Goal: Task Accomplishment & Management: Use online tool/utility

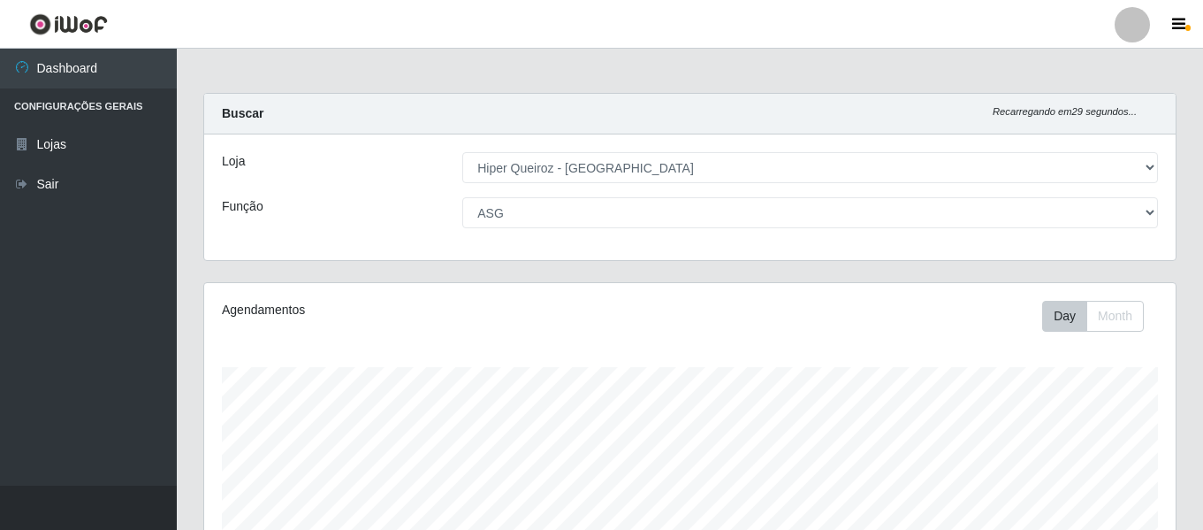
select select "497"
select select "16"
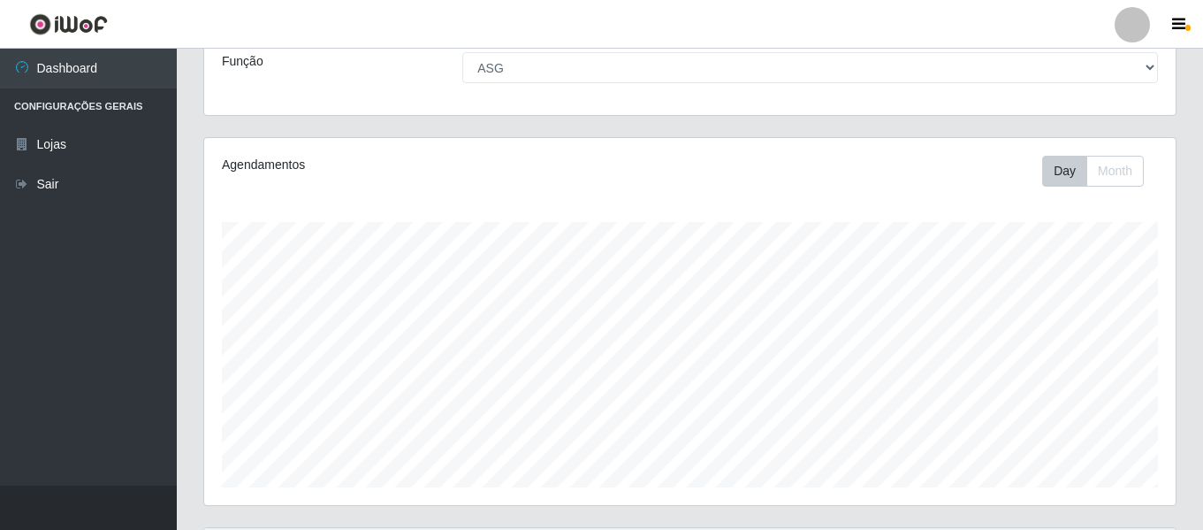
scroll to position [245, 0]
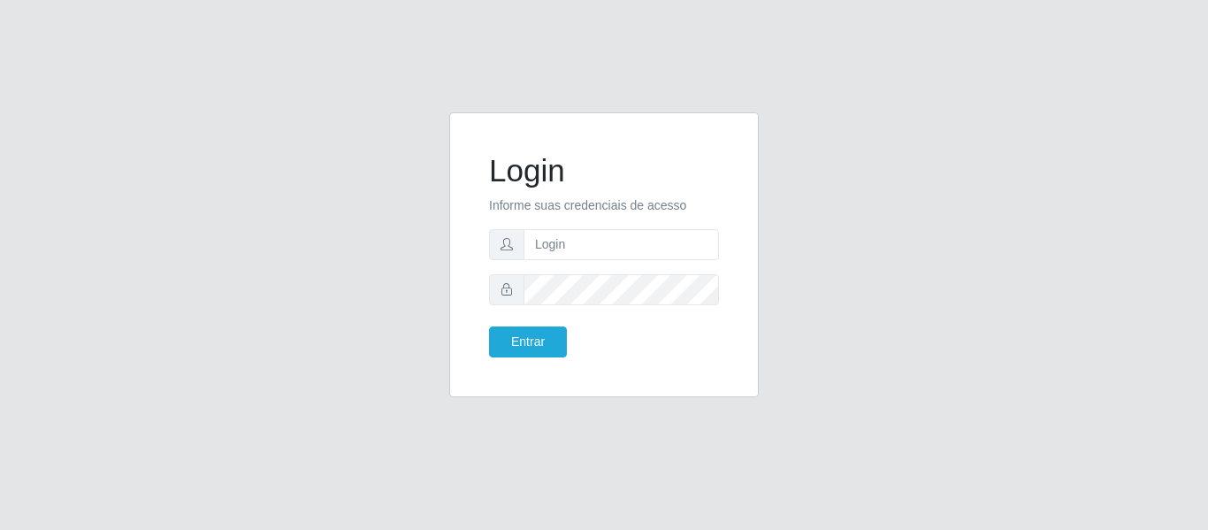
click at [554, 260] on form "Login Informe suas credenciais de acesso Entrar" at bounding box center [604, 254] width 230 height 205
click at [554, 255] on input "text" at bounding box center [620, 244] width 195 height 31
type input "[PERSON_NAME][EMAIL_ADDRESS][DOMAIN_NAME]"
click at [489, 326] on button "Entrar" at bounding box center [528, 341] width 78 height 31
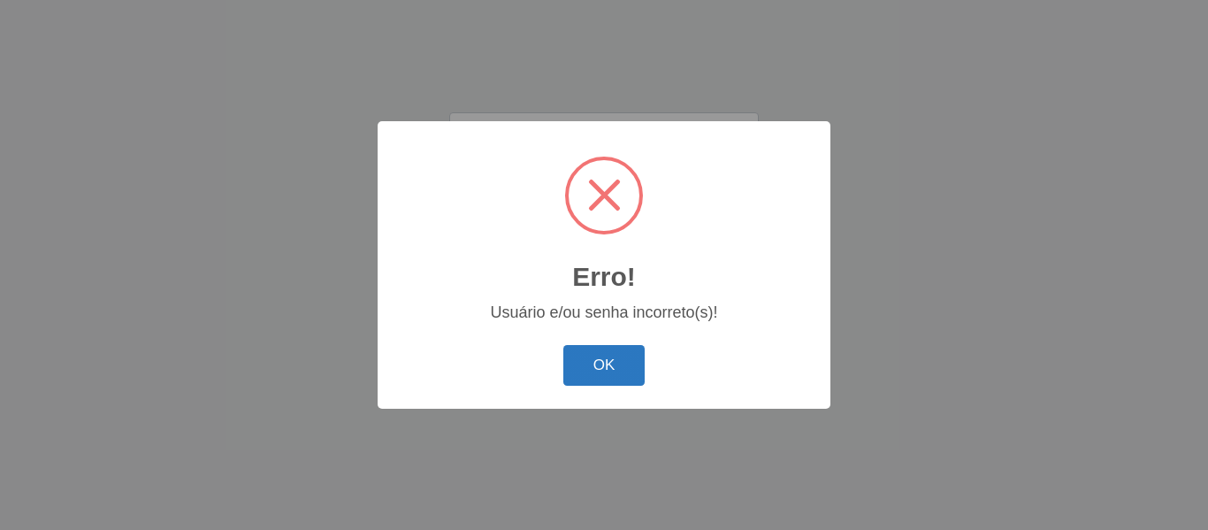
click at [576, 363] on button "OK" at bounding box center [604, 366] width 82 height 42
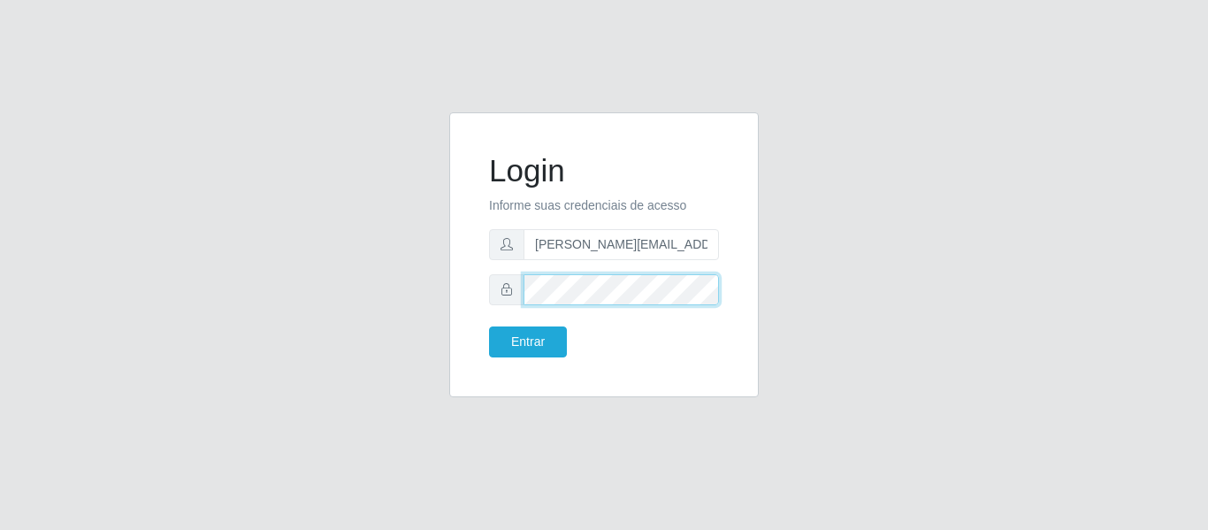
click at [489, 326] on button "Entrar" at bounding box center [528, 341] width 78 height 31
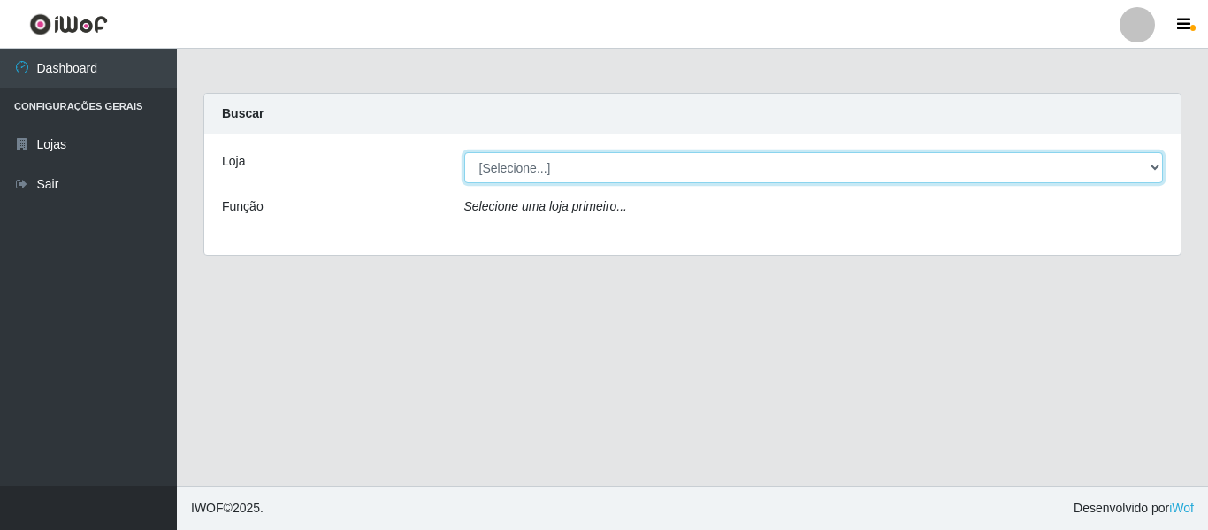
click at [625, 163] on select "[Selecione...] Hiper Queiroz - [GEOGRAPHIC_DATA]" at bounding box center [813, 167] width 699 height 31
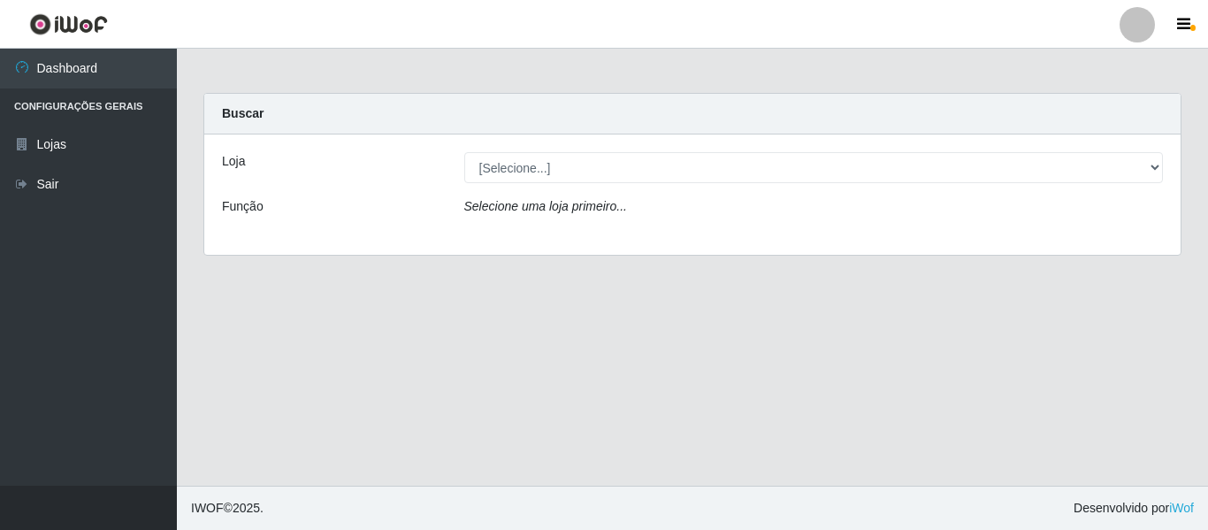
click at [613, 233] on div "Loja [Selecione...] Hiper Queiroz - Nova Betânia Função Selecione uma loja prim…" at bounding box center [692, 194] width 976 height 120
click at [613, 186] on div "Loja [Selecione...] Hiper Queiroz - Nova Betânia Função Selecione uma loja prim…" at bounding box center [692, 194] width 976 height 120
click at [612, 183] on div "Loja [Selecione...] Hiper Queiroz - Nova Betânia Função Selecione uma loja prim…" at bounding box center [692, 194] width 976 height 120
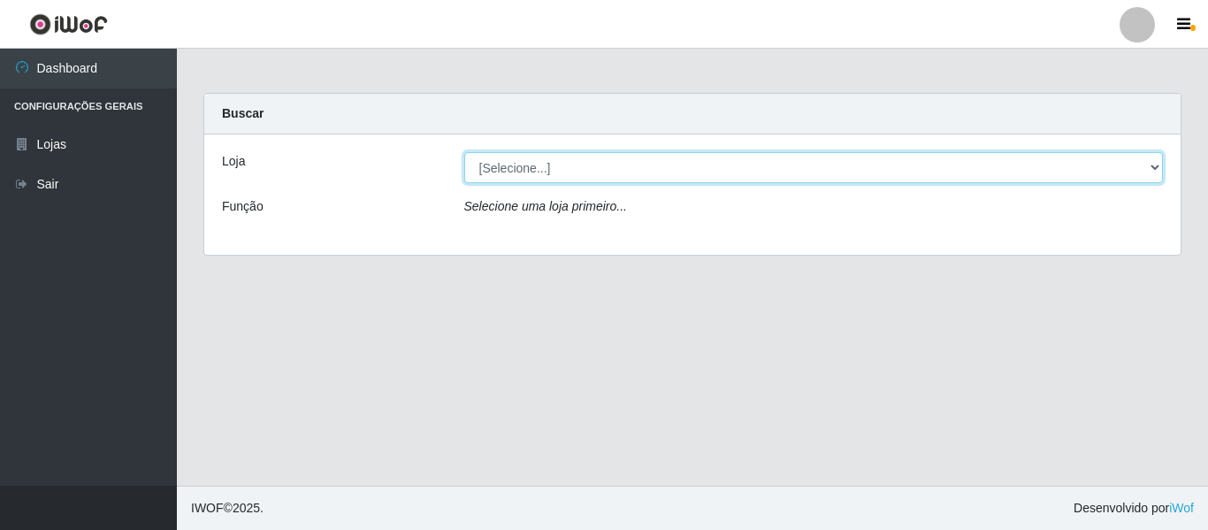
click at [607, 177] on select "[Selecione...] Hiper Queiroz - [GEOGRAPHIC_DATA]" at bounding box center [813, 167] width 699 height 31
select select "497"
click at [464, 152] on select "[Selecione...] Hiper Queiroz - [GEOGRAPHIC_DATA]" at bounding box center [813, 167] width 699 height 31
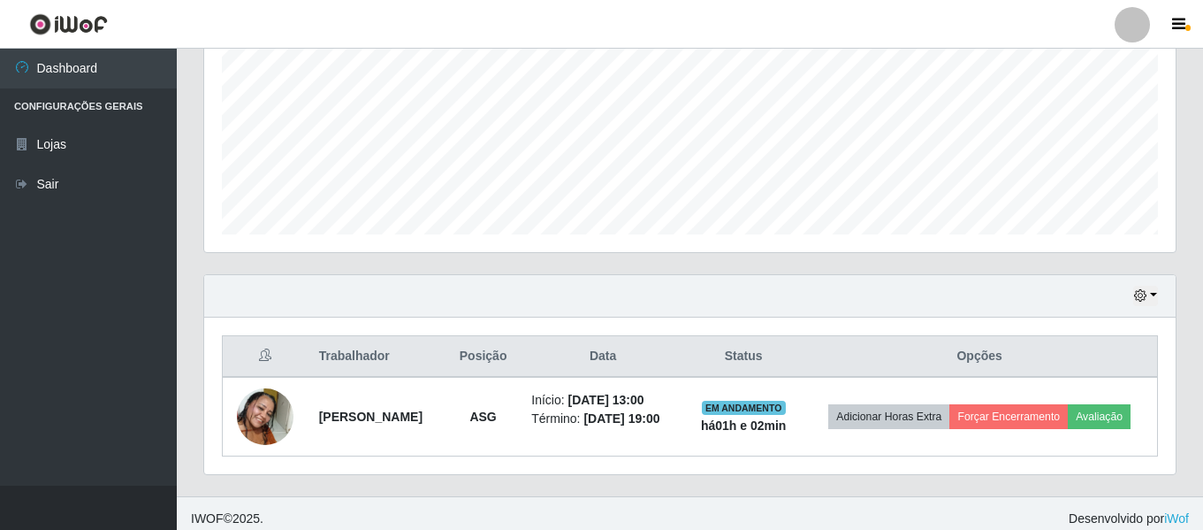
scroll to position [422, 0]
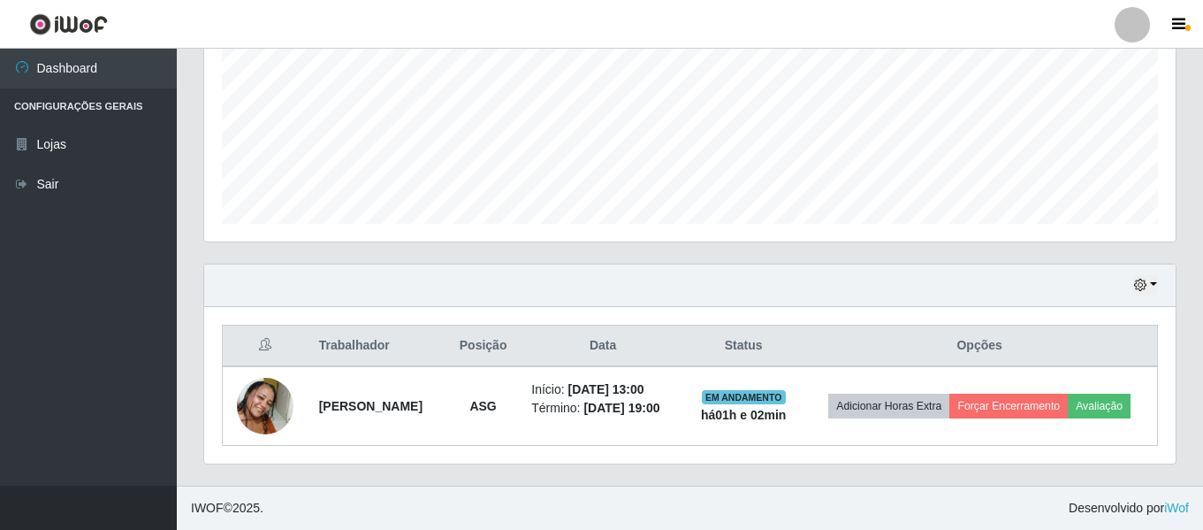
click at [1157, 307] on div "Trabalhador Posição Data Status Opções [PERSON_NAME] ASG Início: [DATE] 13:00 T…" at bounding box center [690, 385] width 972 height 157
click at [1142, 264] on div "Hoje 1 dia 3 dias 1 Semana Não encerrados" at bounding box center [690, 285] width 972 height 42
click at [1146, 279] on icon "button" at bounding box center [1141, 285] width 12 height 12
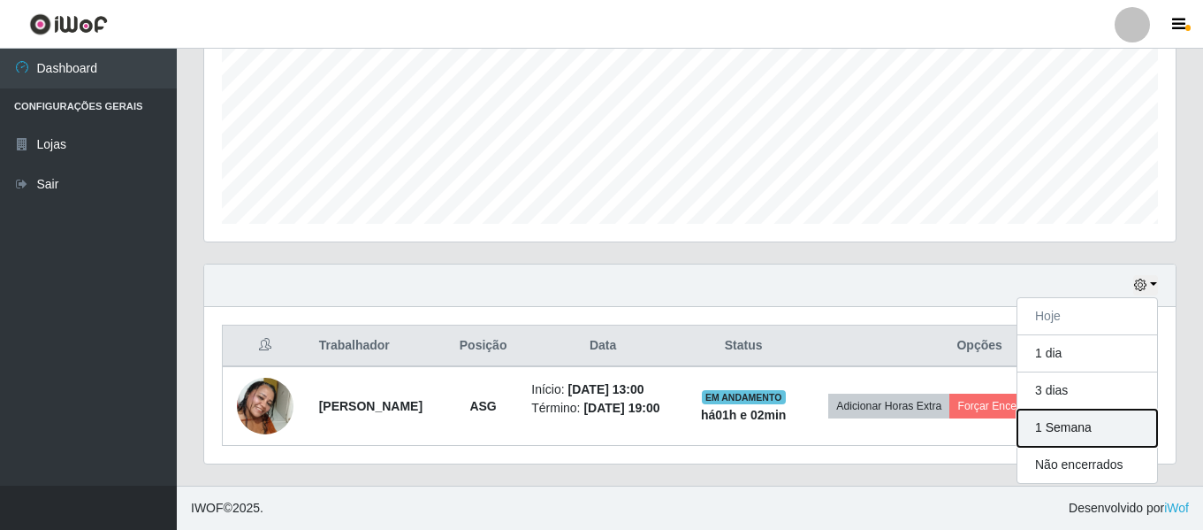
click at [1087, 409] on button "1 Semana" at bounding box center [1088, 427] width 140 height 37
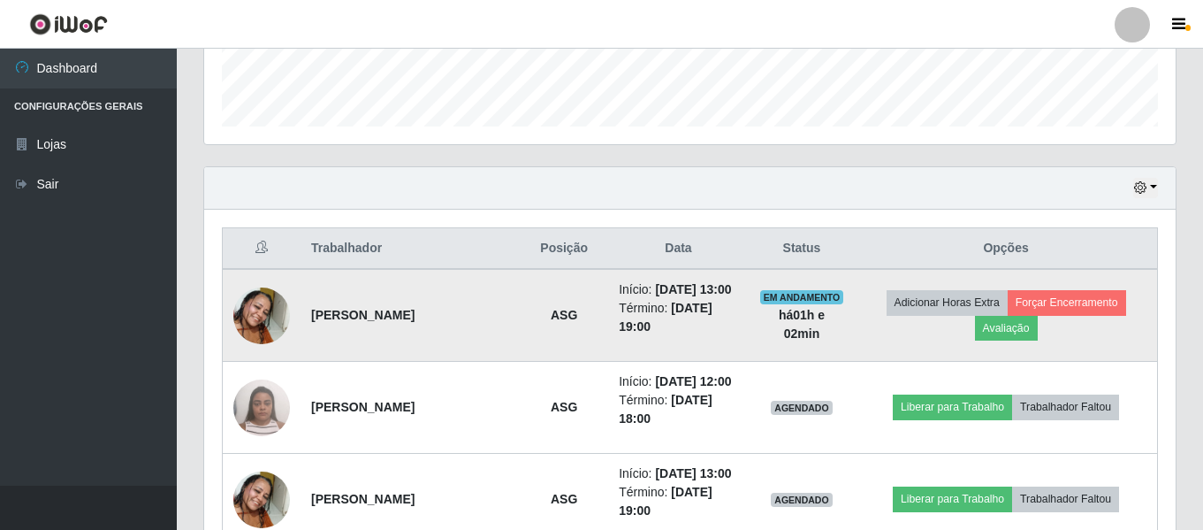
scroll to position [510, 0]
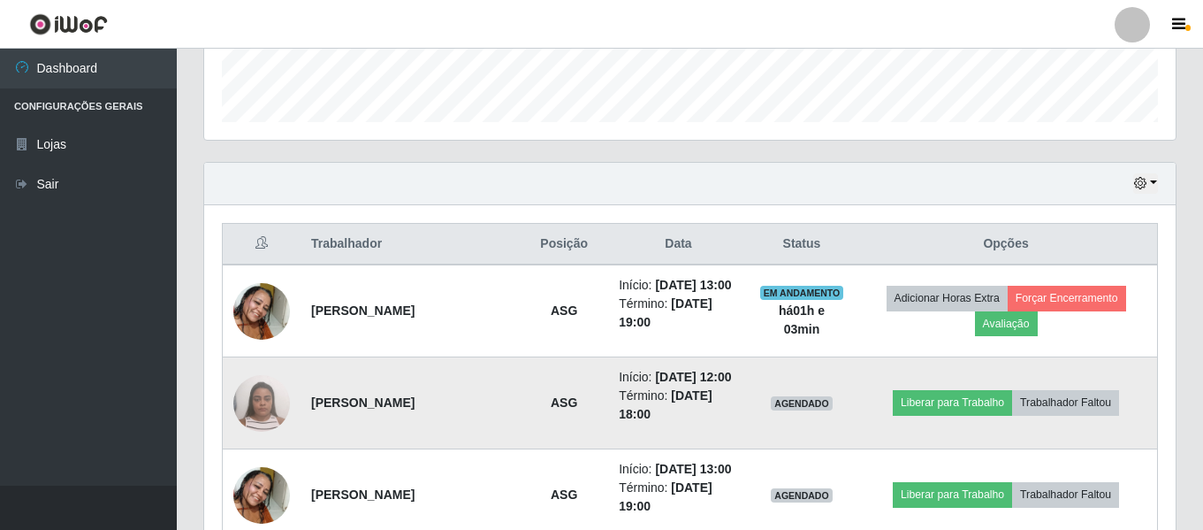
click at [268, 403] on img at bounding box center [261, 402] width 57 height 75
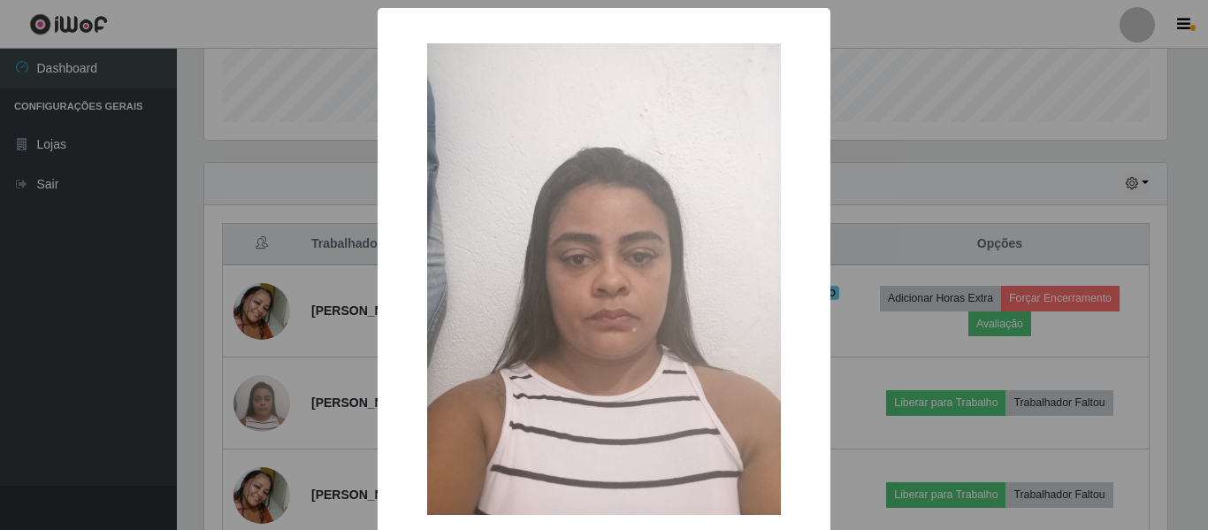
click at [966, 99] on div "× OK Cancel" at bounding box center [604, 265] width 1208 height 530
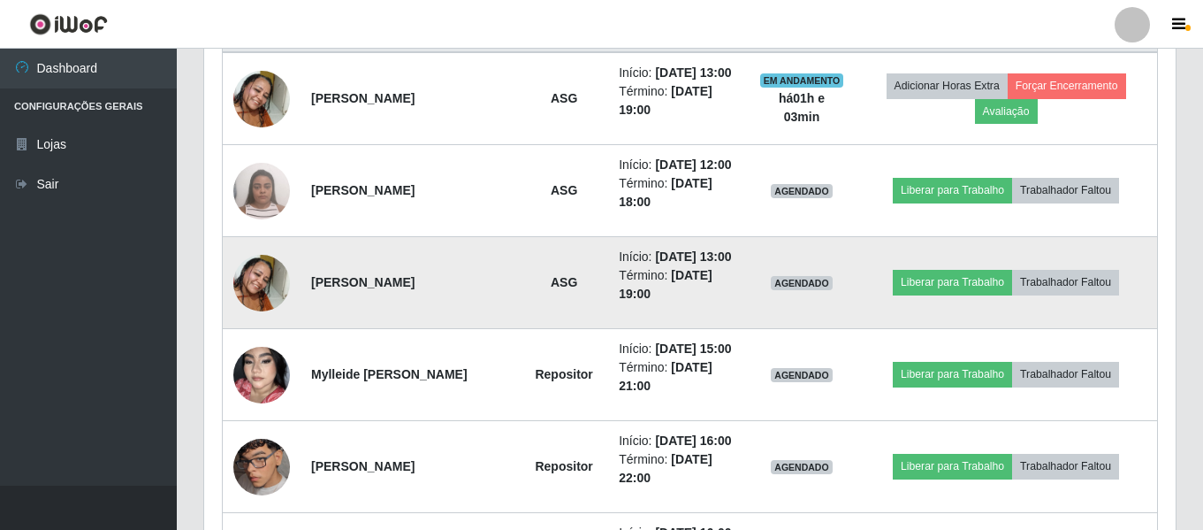
scroll to position [687, 0]
